Goal: Task Accomplishment & Management: Manage account settings

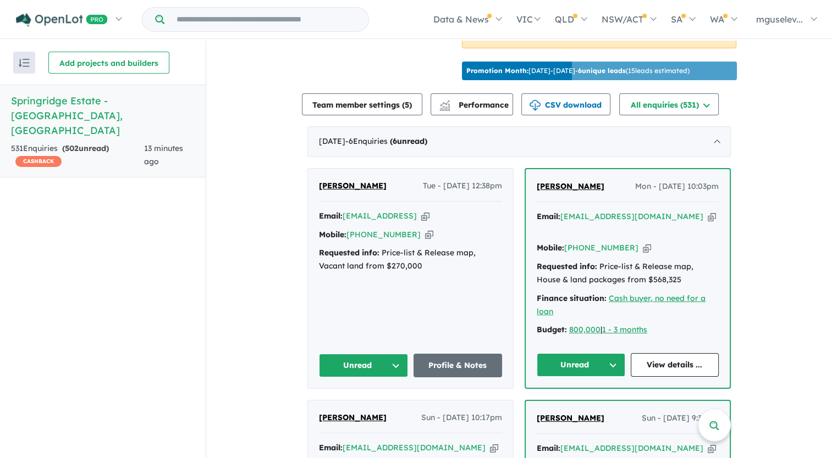
scroll to position [440, 0]
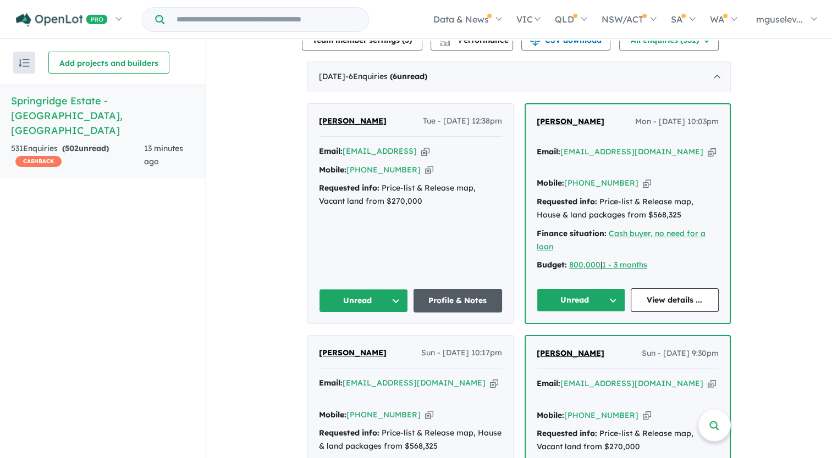
click at [455, 299] on link "Profile & Notes" at bounding box center [457, 301] width 89 height 24
click at [444, 155] on div "Email: [EMAIL_ADDRESS] Copied!" at bounding box center [410, 151] width 183 height 13
click at [429, 155] on icon "button" at bounding box center [425, 152] width 8 height 12
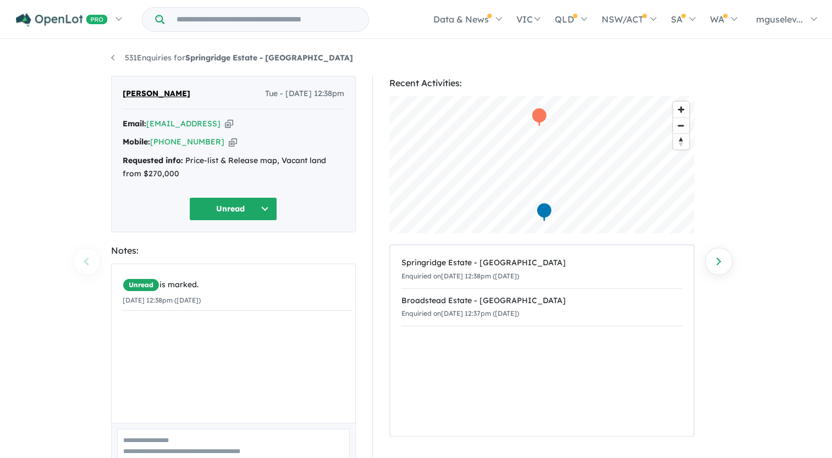
click at [233, 125] on icon "button" at bounding box center [229, 124] width 8 height 12
click at [229, 140] on icon "button" at bounding box center [233, 142] width 8 height 12
